Goal: Task Accomplishment & Management: Complete application form

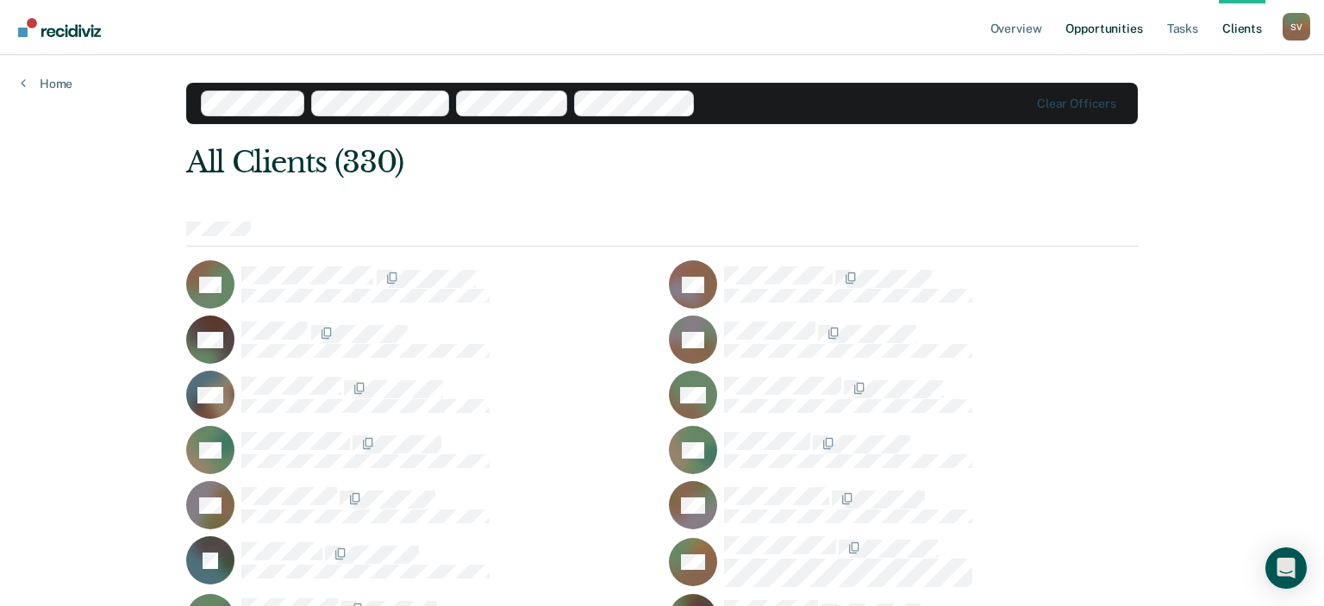
click at [1108, 26] on link "Opportunities" at bounding box center [1104, 27] width 84 height 55
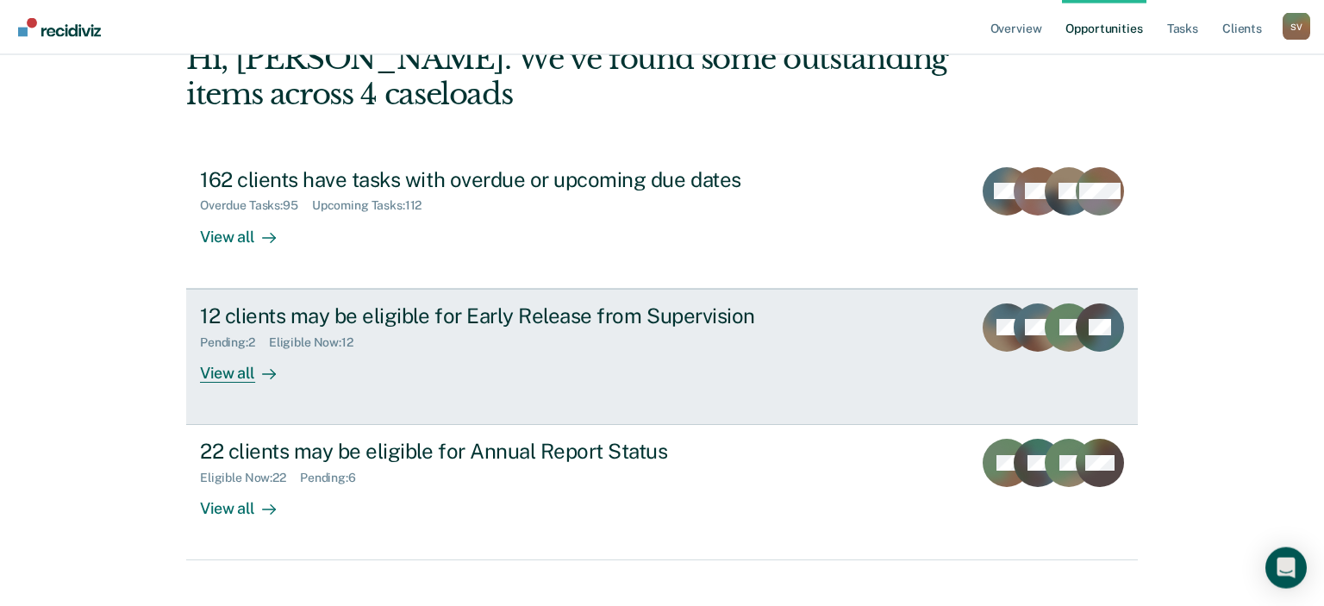
scroll to position [126, 0]
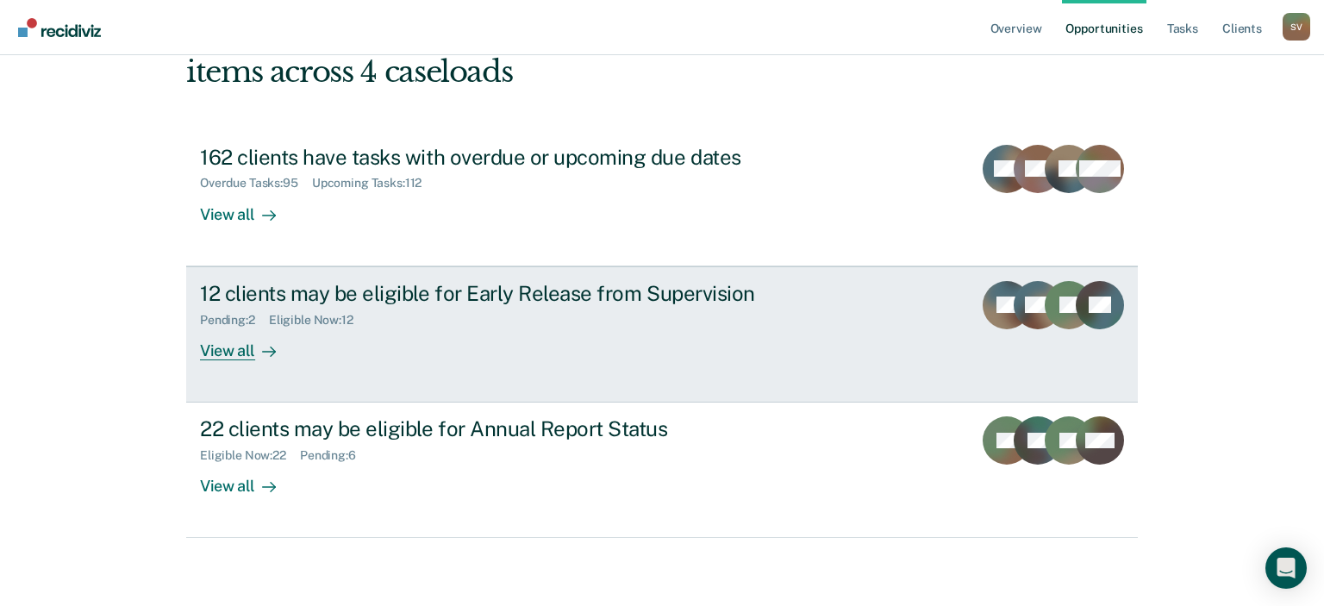
click at [236, 347] on div "View all" at bounding box center [248, 344] width 97 height 34
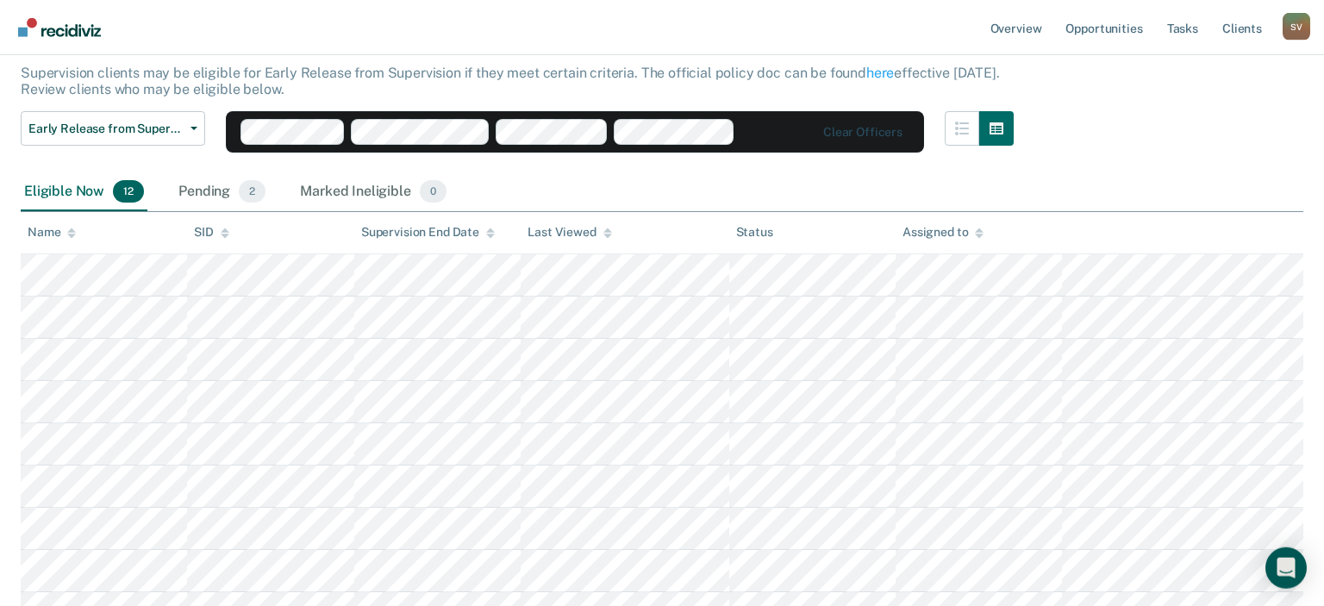
scroll to position [101, 0]
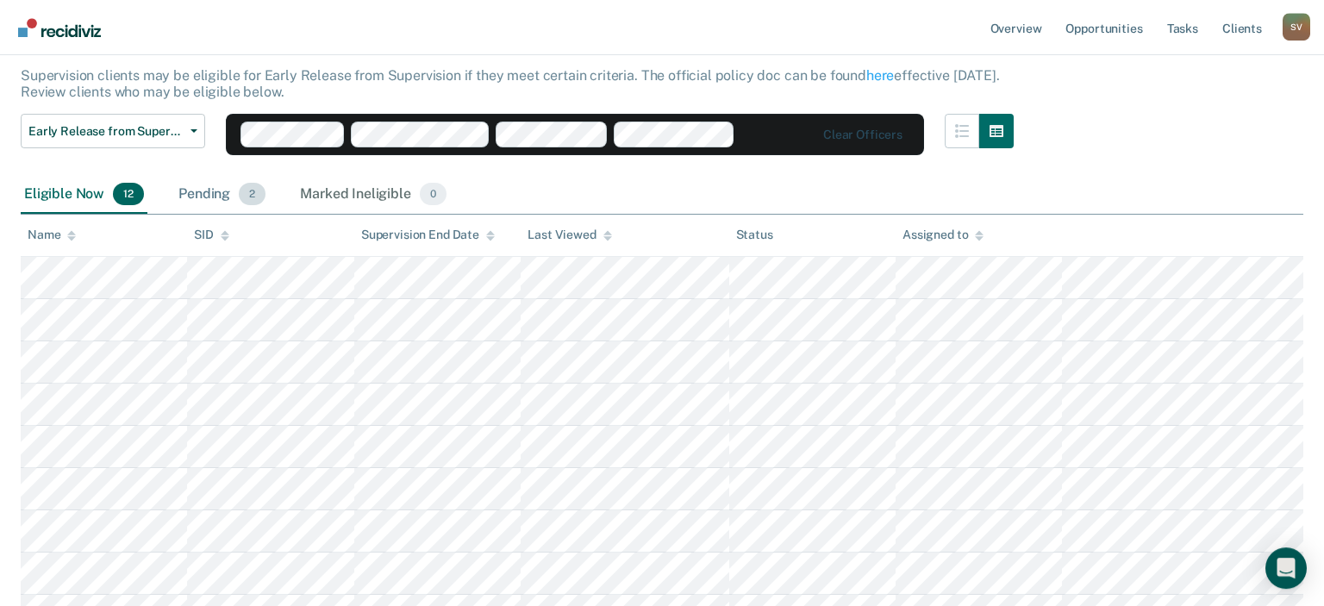
click at [210, 196] on div "Pending 2" at bounding box center [222, 195] width 94 height 38
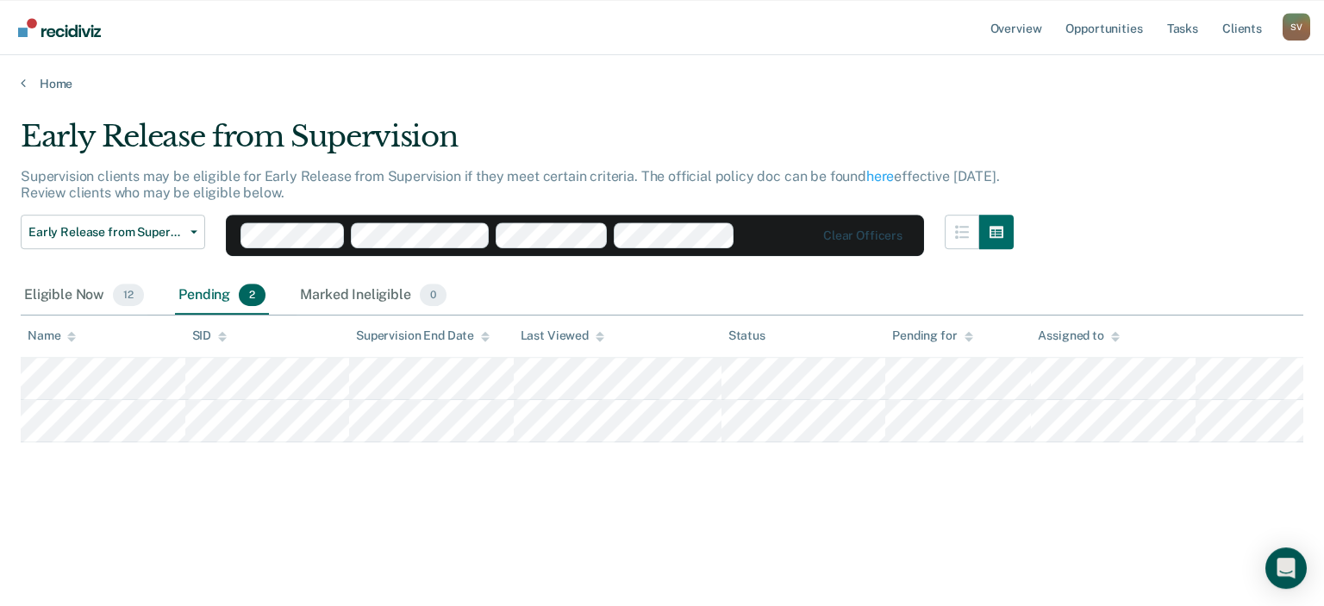
scroll to position [0, 0]
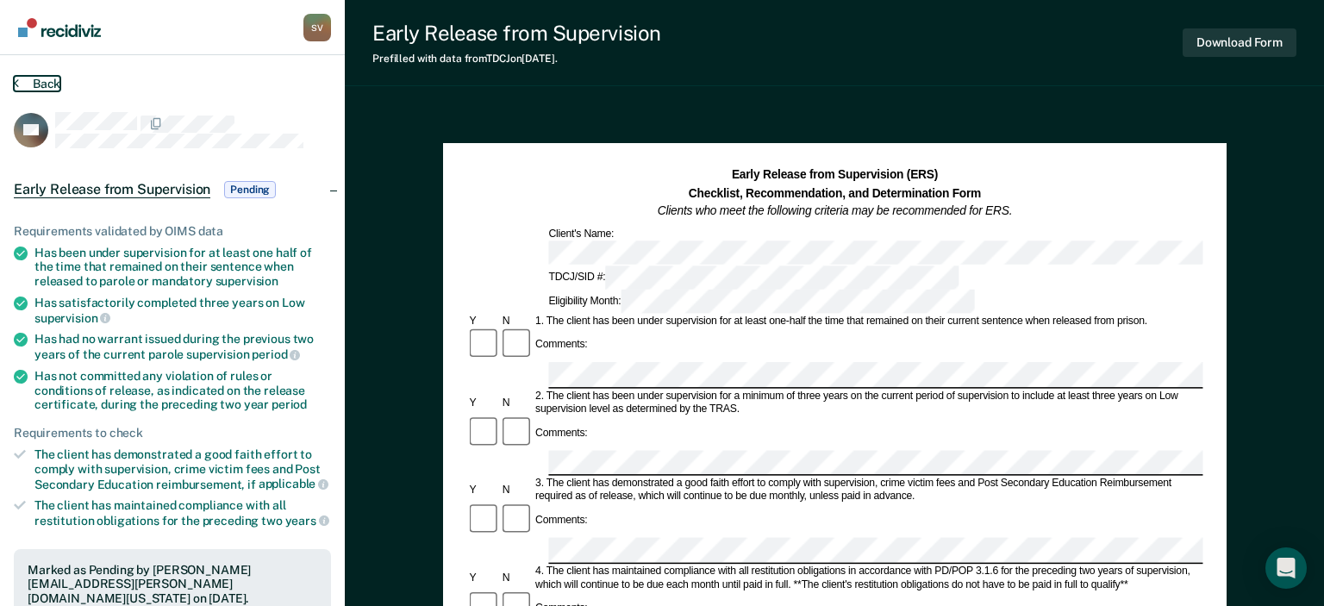
click at [36, 84] on button "Back" at bounding box center [37, 84] width 47 height 16
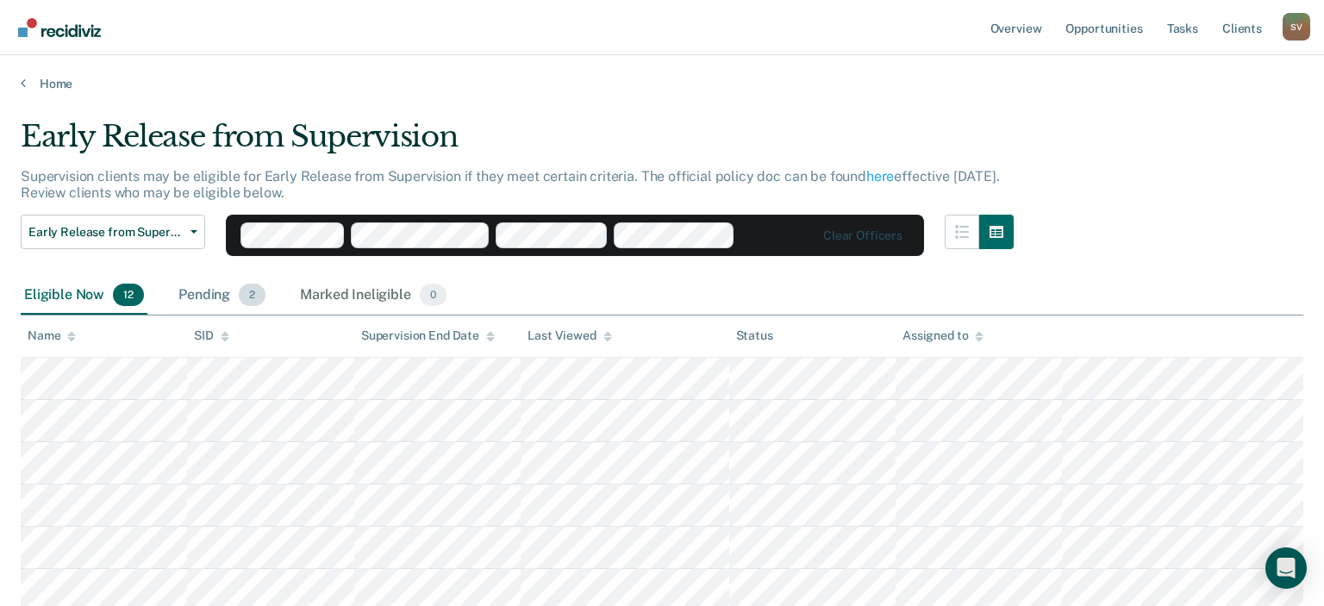
click at [212, 297] on div "Pending 2" at bounding box center [222, 296] width 94 height 38
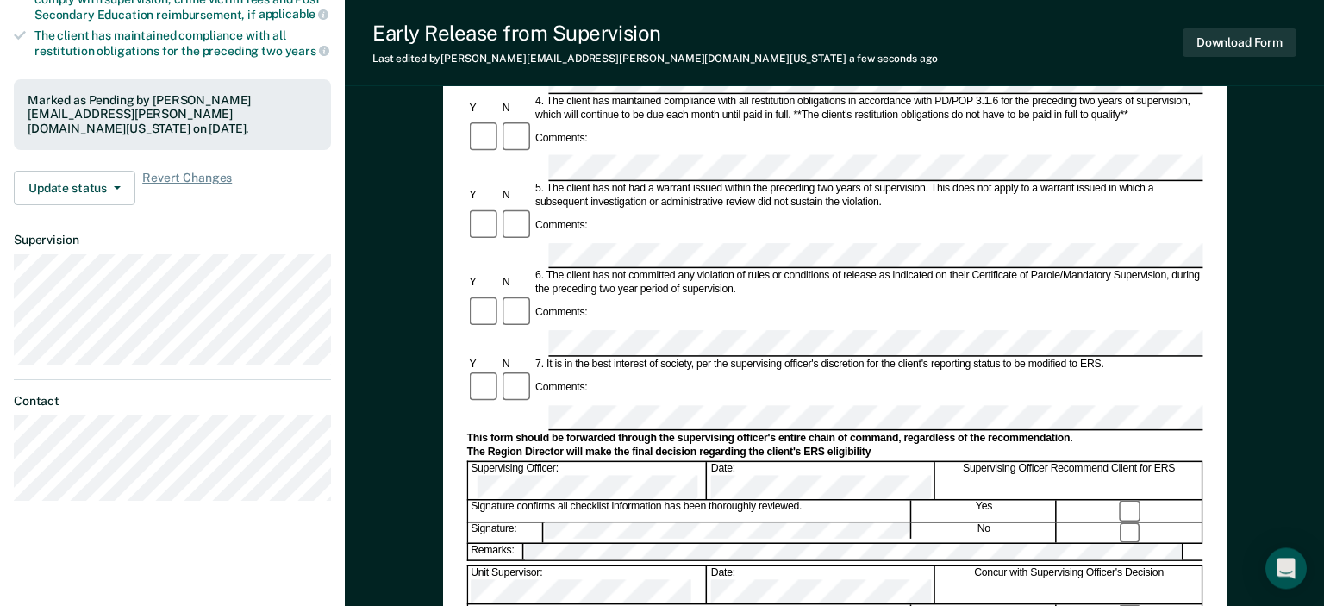
scroll to position [471, 0]
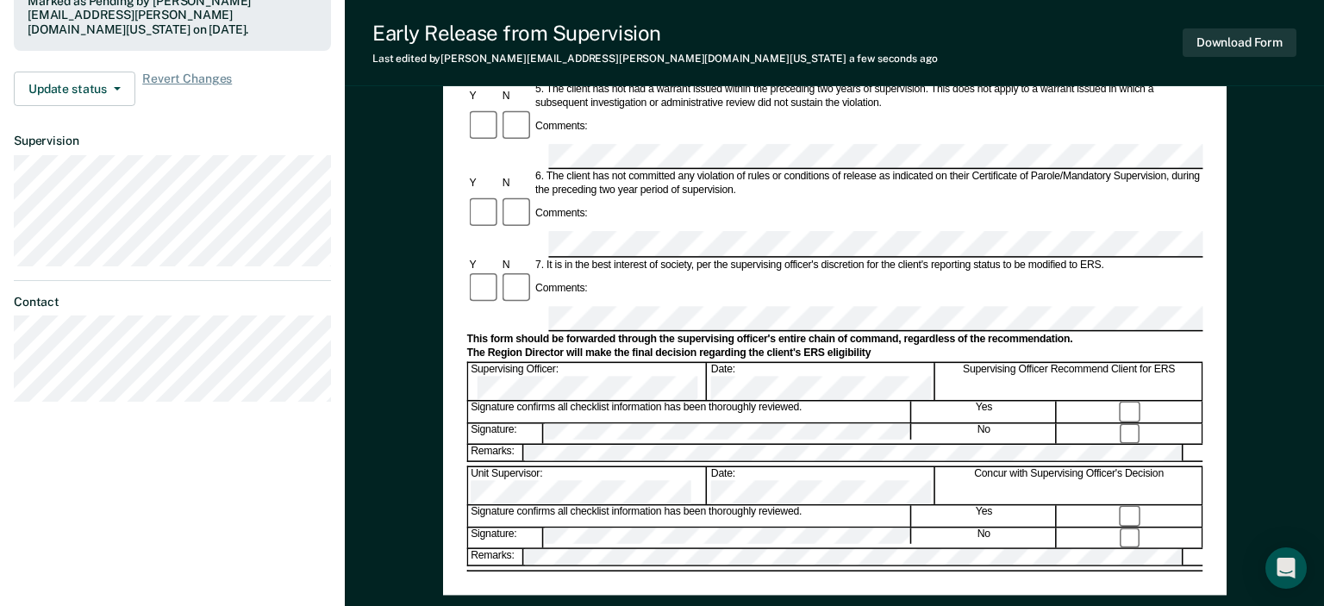
scroll to position [573, 0]
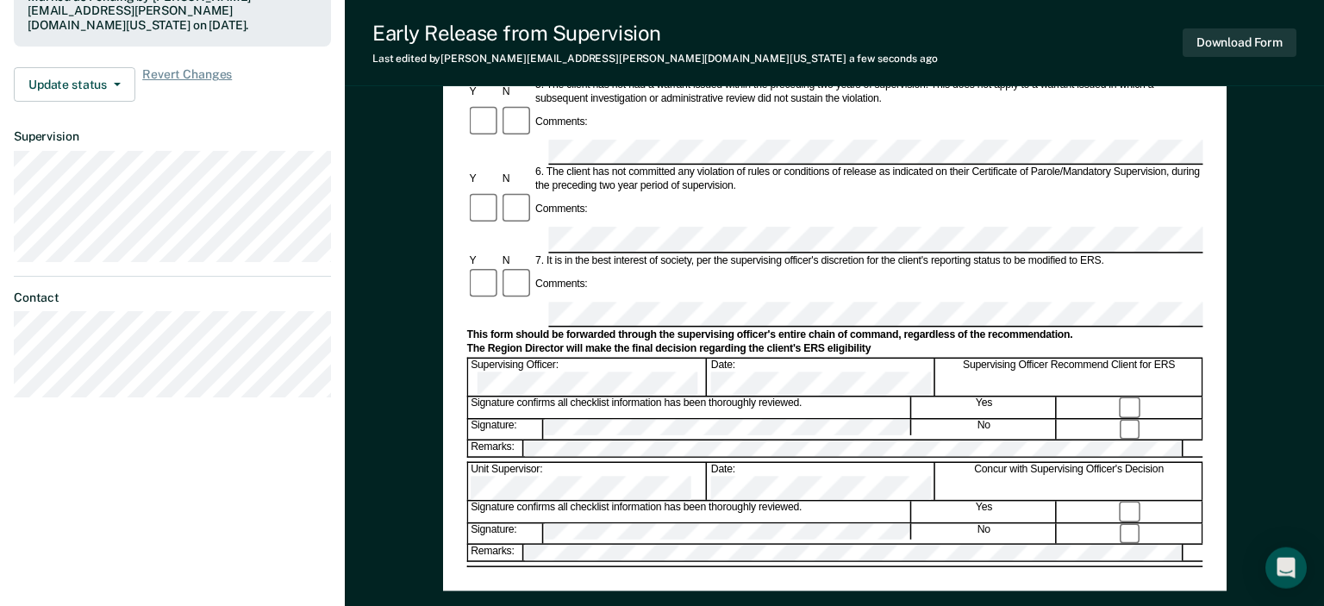
click at [718, 567] on div "Early Release from Supervision (ERS) Checklist, Recommendation, and Determinati…" at bounding box center [835, 80] width 784 height 1021
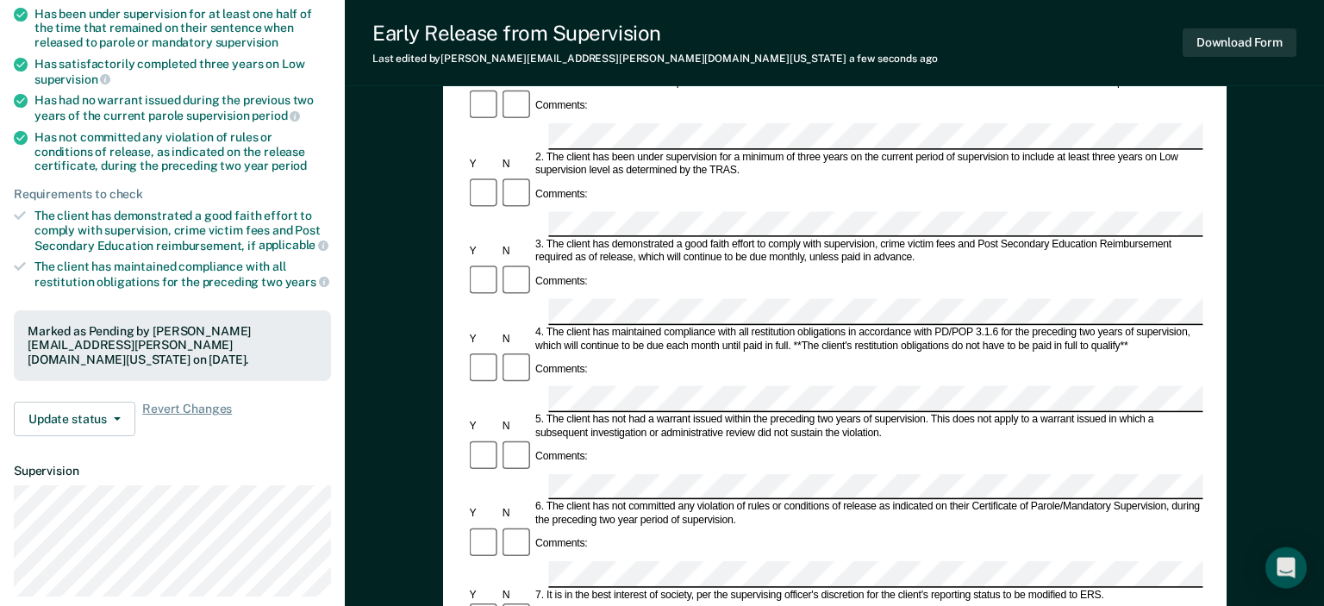
scroll to position [0, 0]
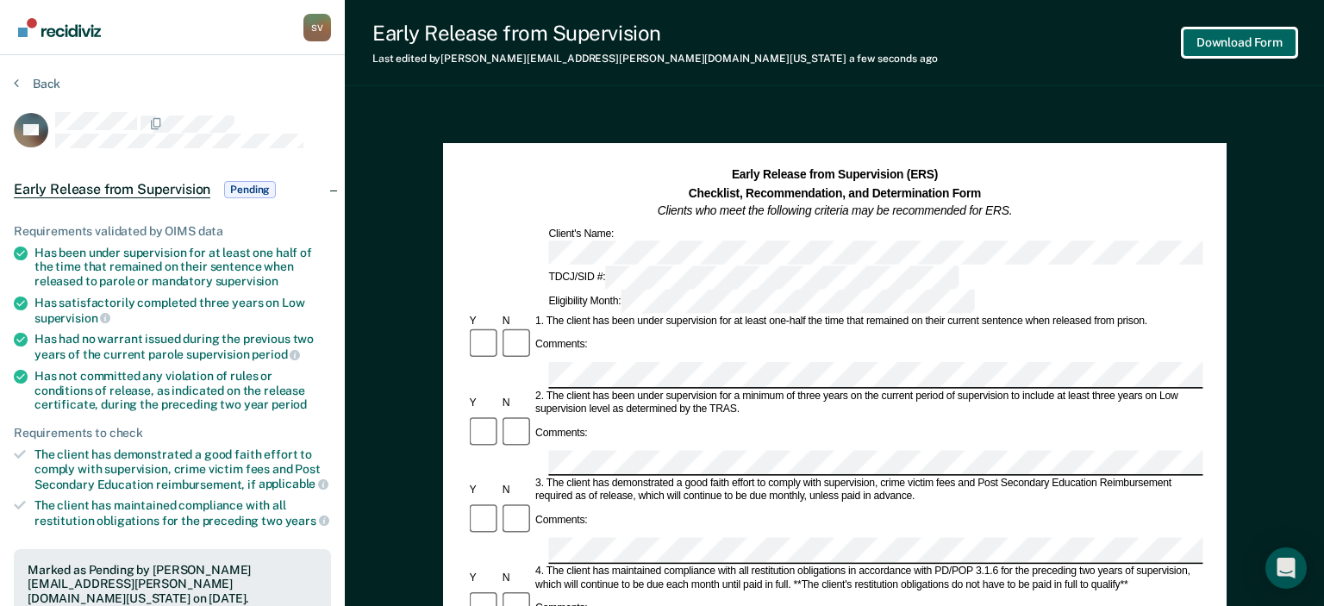
click at [1245, 46] on button "Download Form" at bounding box center [1240, 42] width 114 height 28
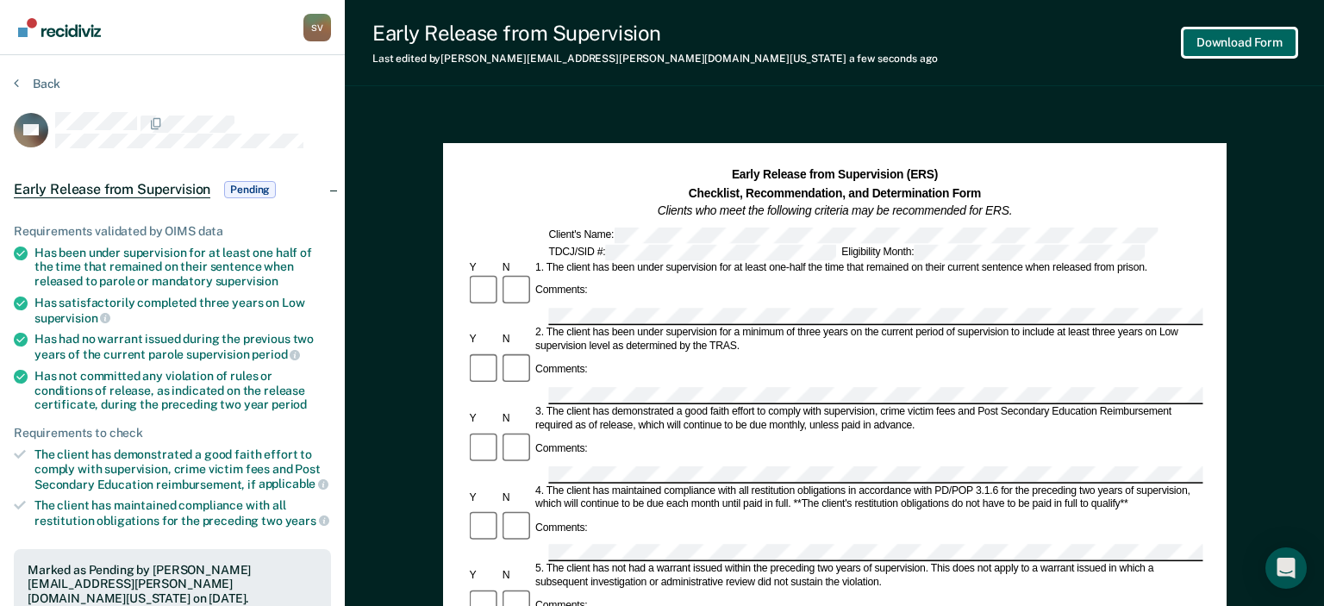
click at [1221, 47] on button "Download Form" at bounding box center [1240, 42] width 114 height 28
click at [1241, 43] on button "Download Form" at bounding box center [1240, 42] width 114 height 28
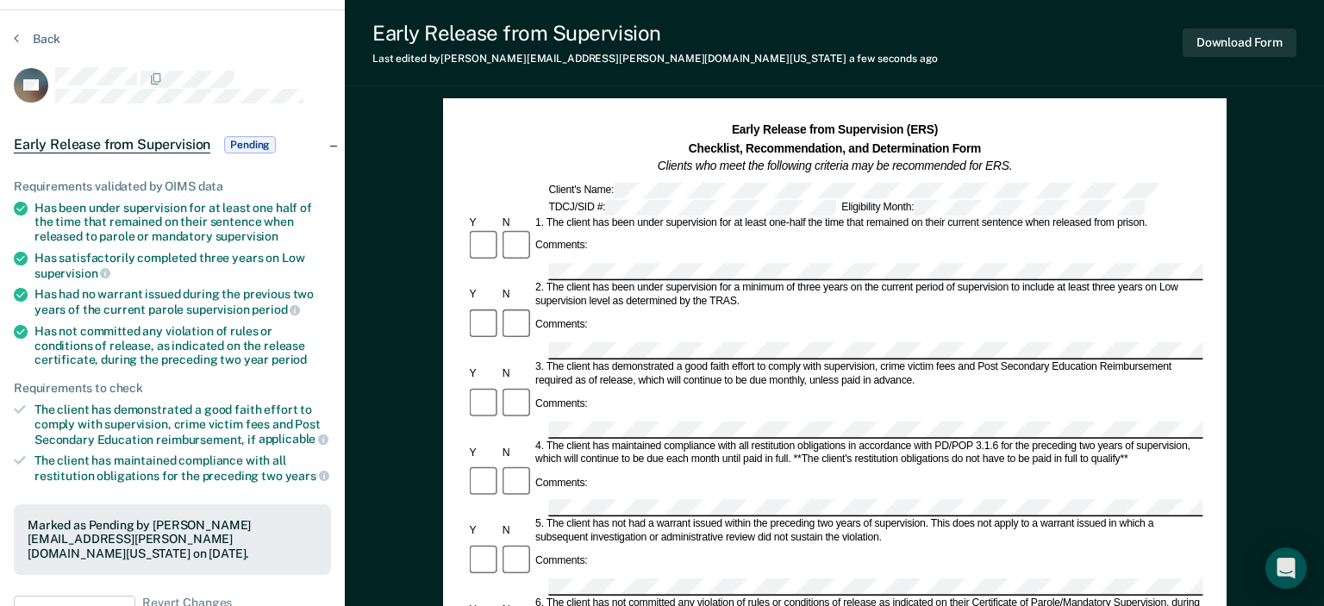
scroll to position [44, 0]
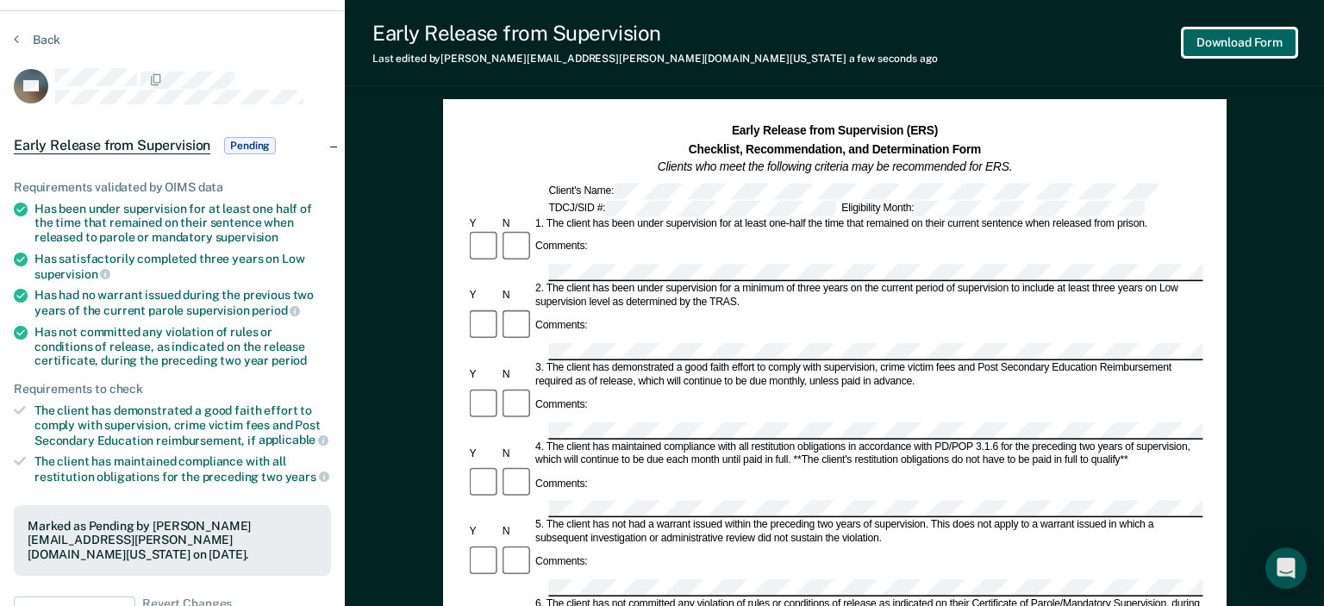
click at [1243, 49] on button "Download Form" at bounding box center [1240, 42] width 114 height 28
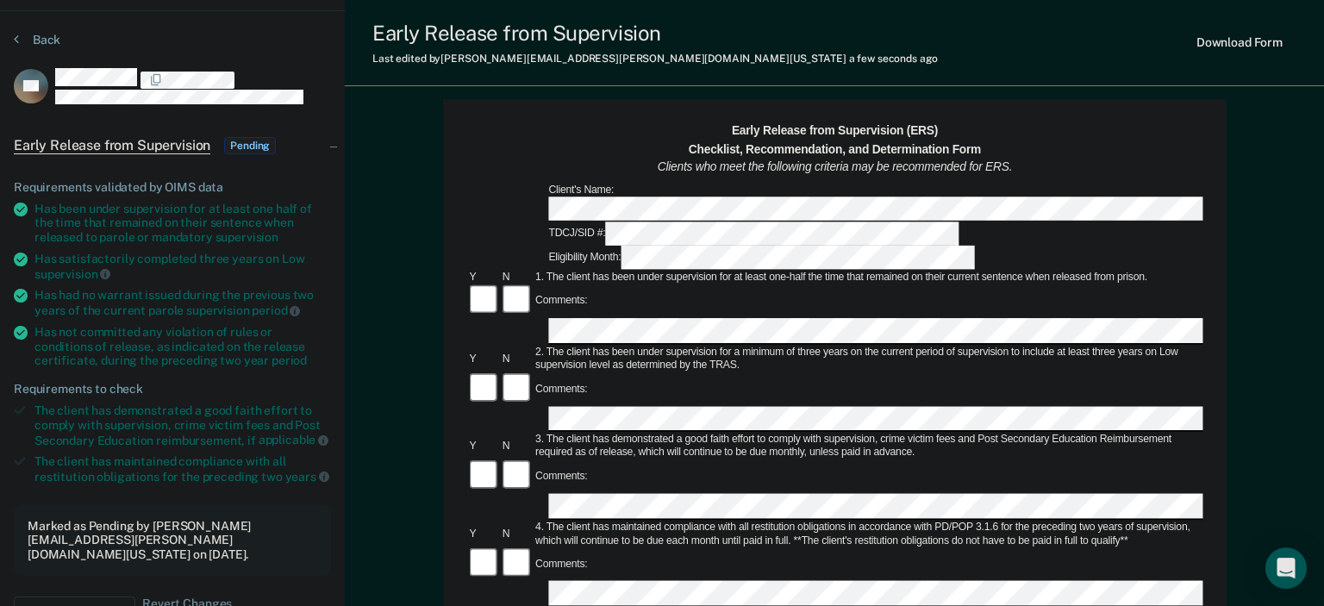
scroll to position [44, 0]
